Goal: Task Accomplishment & Management: Understand process/instructions

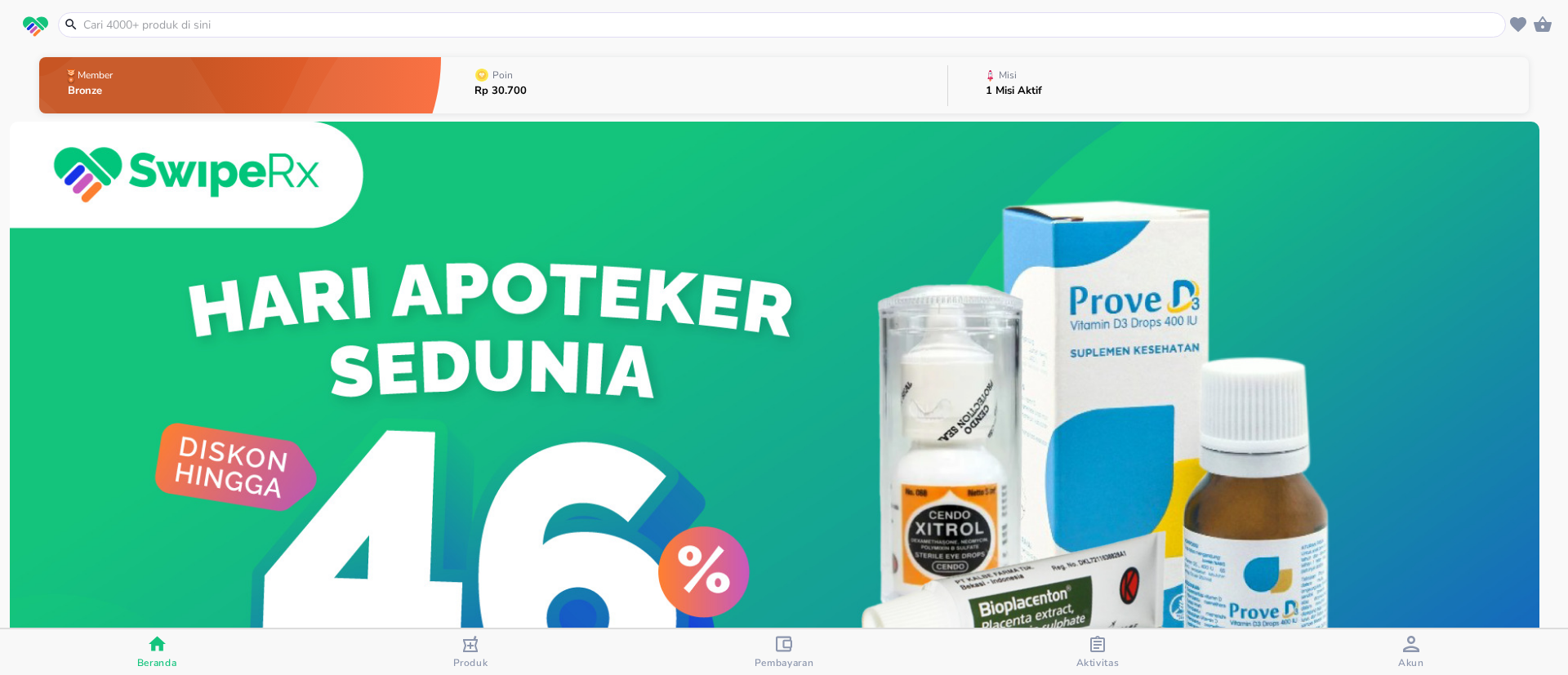
drag, startPoint x: 3135, startPoint y: 18, endPoint x: 828, endPoint y: 631, distance: 2387.1
click at [799, 660] on span "Pembayaran" at bounding box center [784, 663] width 59 height 13
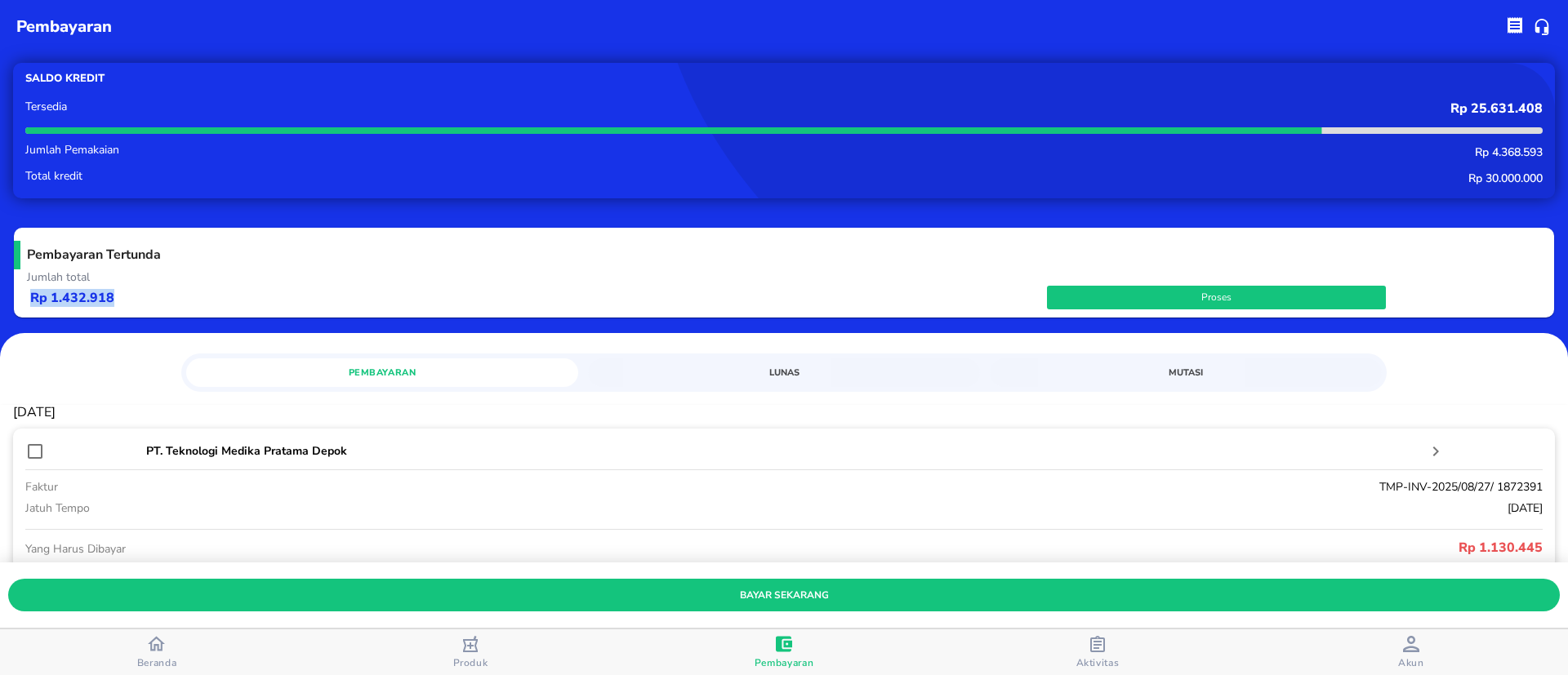
drag, startPoint x: 131, startPoint y: 301, endPoint x: 18, endPoint y: 301, distance: 113.0
click at [18, 301] on div "Pembayaran Tertunda Jumlah total Rp 1.432.918 Proses" at bounding box center [784, 273] width 1540 height 90
copy p "Rp 1.432.918"
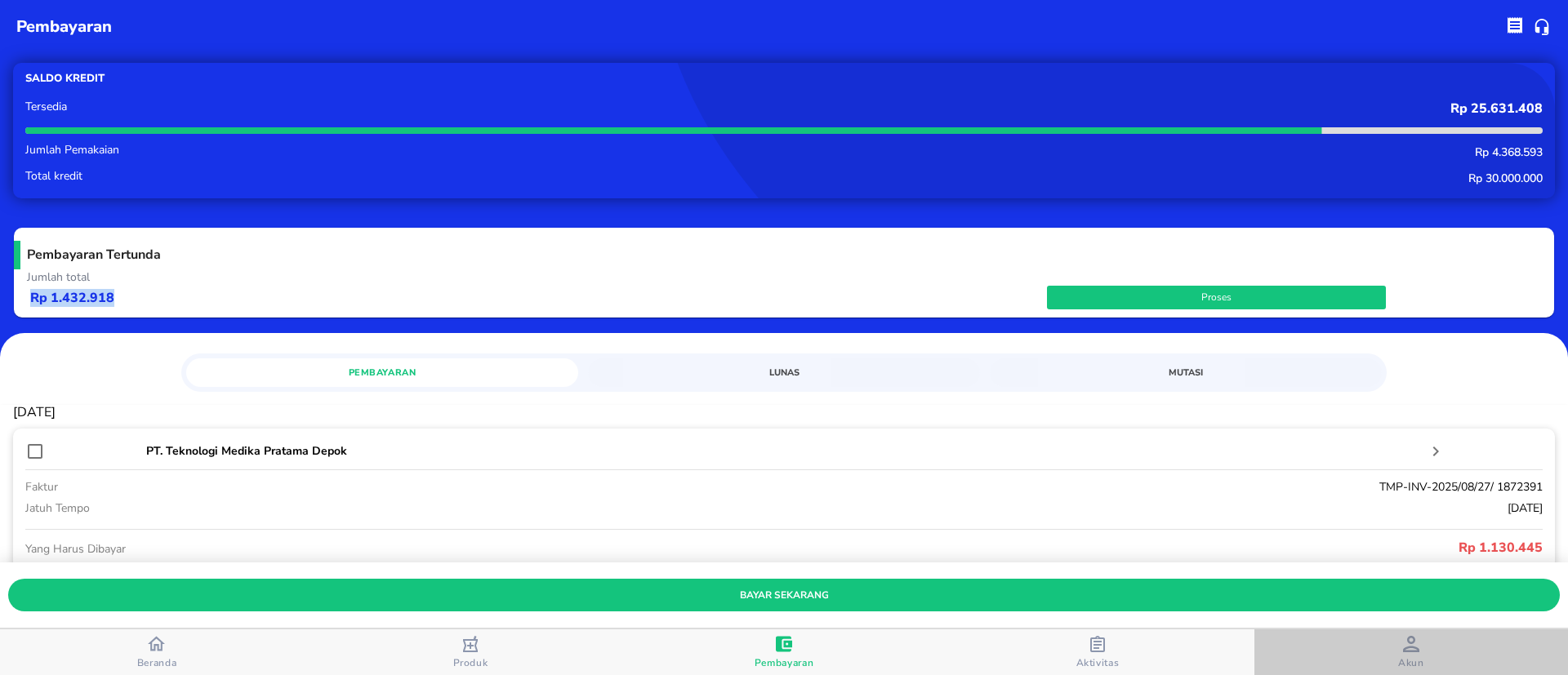
click at [1430, 661] on span "Akun" at bounding box center [1411, 653] width 304 height 33
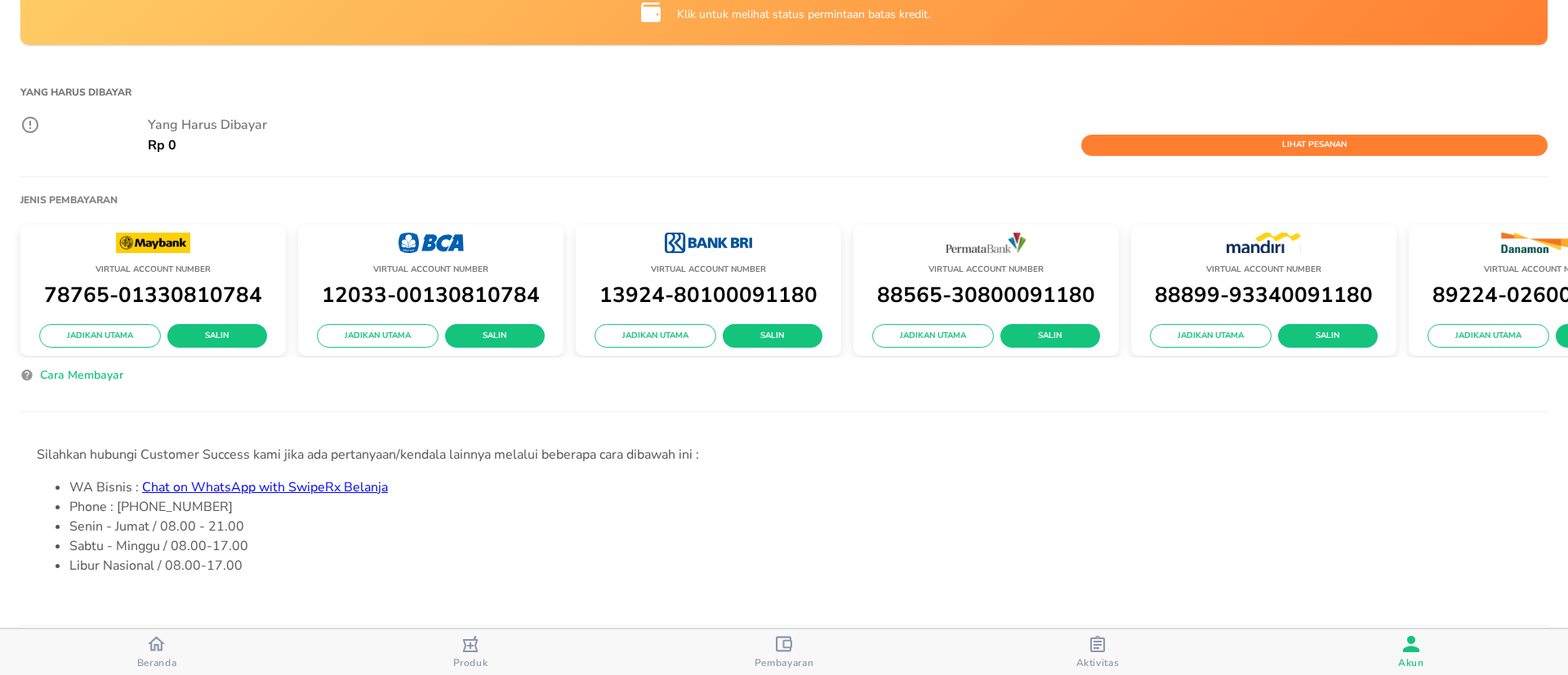
scroll to position [490, 0]
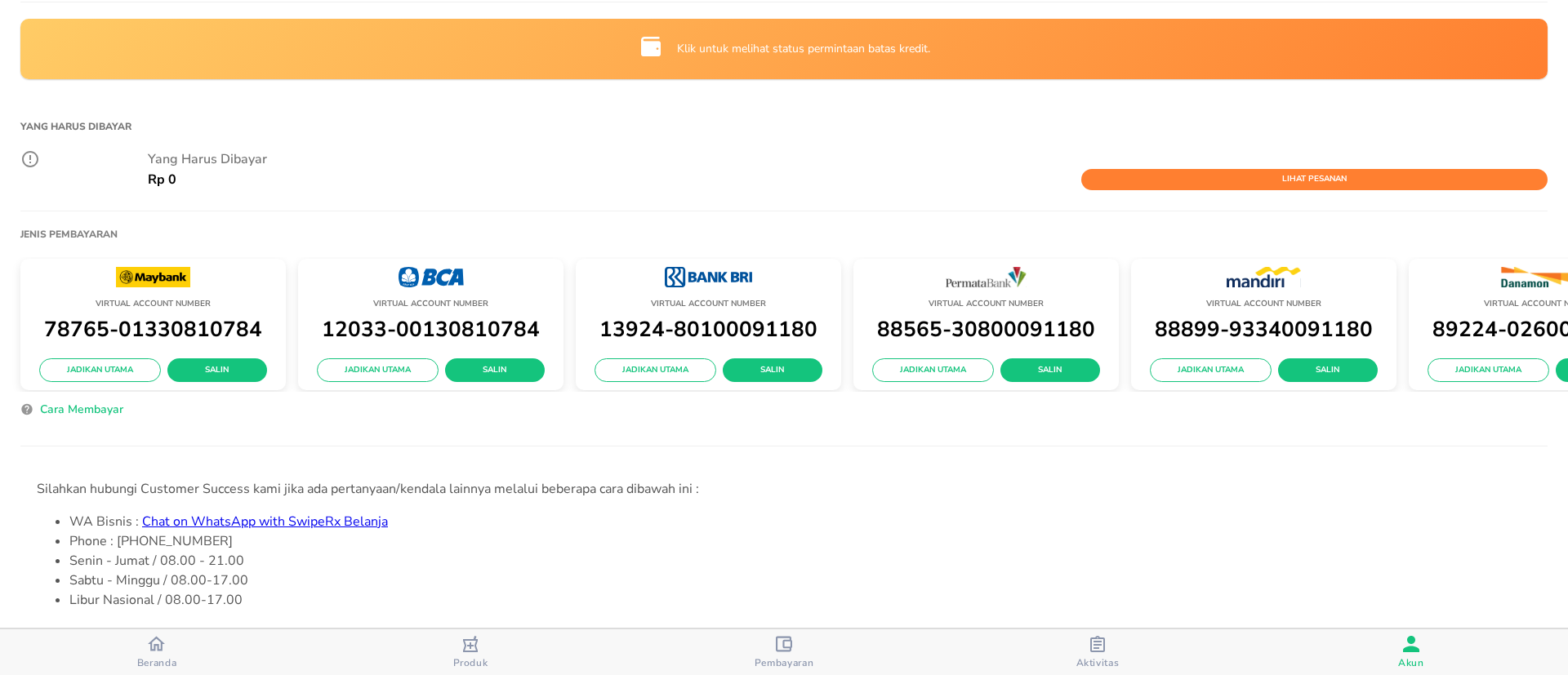
click at [92, 400] on span "Cara Membayar" at bounding box center [82, 411] width 83 height 20
